Goal: Task Accomplishment & Management: Manage account settings

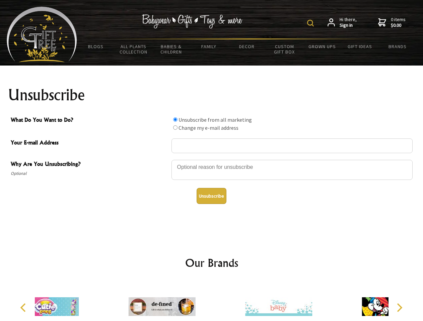
click at [311, 23] on img at bounding box center [310, 23] width 7 height 7
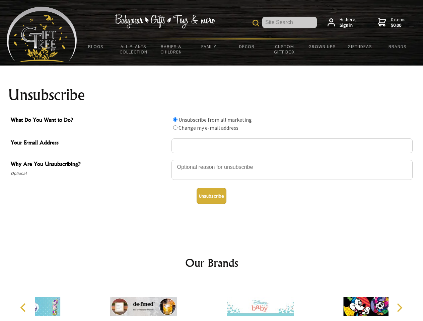
click at [212, 160] on div at bounding box center [291, 170] width 241 height 23
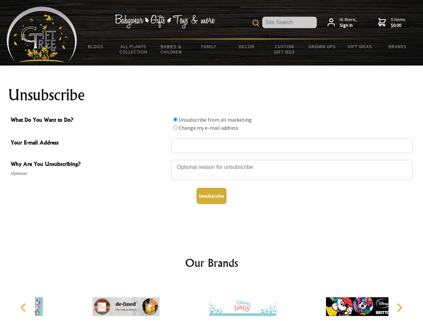
click at [175, 120] on input "What Do You Want to Do?" at bounding box center [175, 120] width 4 height 4
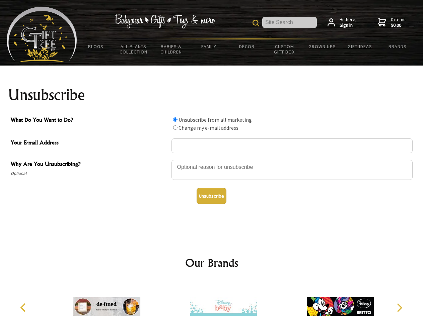
click at [175, 128] on input "What Do You Want to Do?" at bounding box center [175, 128] width 4 height 4
radio input "true"
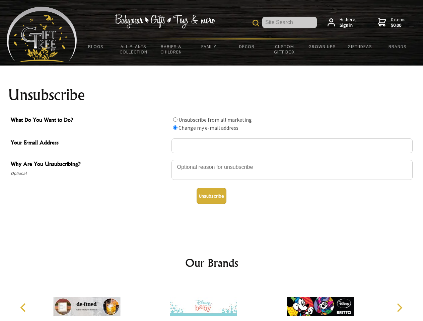
click at [211, 196] on button "Unsubscribe" at bounding box center [212, 196] width 30 height 16
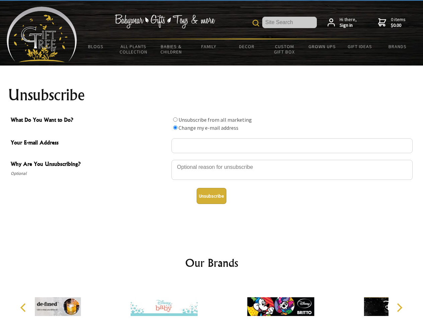
click at [222, 302] on div at bounding box center [280, 308] width 116 height 52
click at [24, 308] on icon "Previous" at bounding box center [23, 308] width 9 height 9
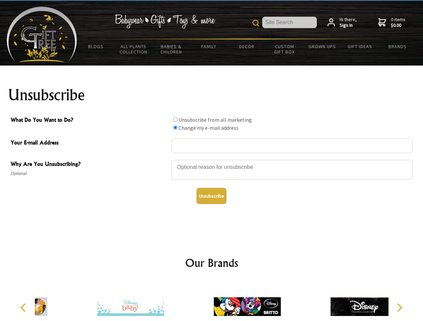
click at [399, 308] on icon "Next" at bounding box center [398, 308] width 9 height 9
